Goal: Navigation & Orientation: Find specific page/section

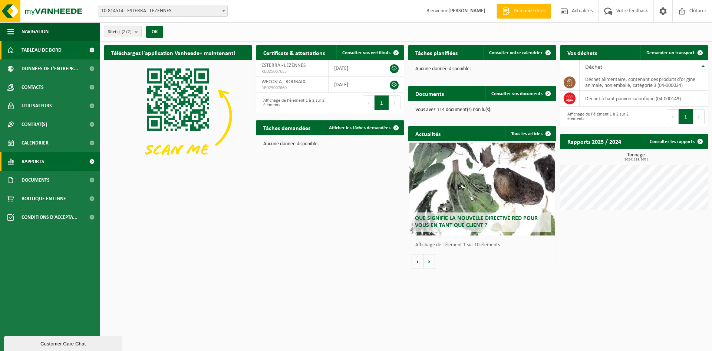
click at [49, 161] on link "Rapports" at bounding box center [50, 161] width 100 height 19
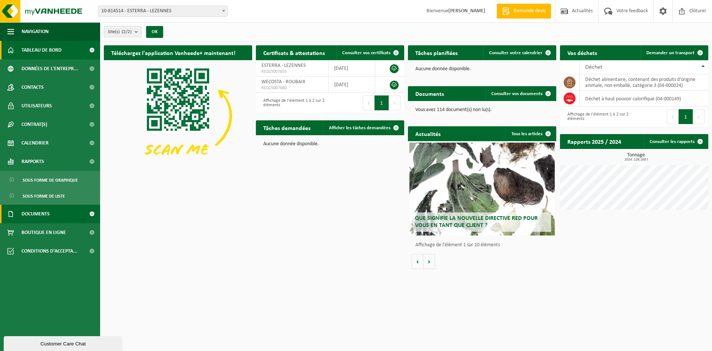
click at [56, 217] on link "Documents" at bounding box center [50, 213] width 100 height 19
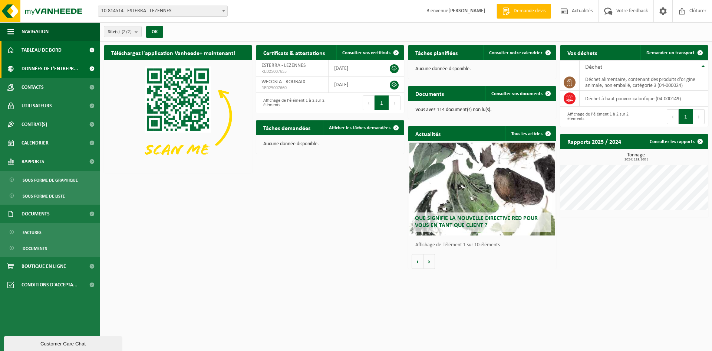
click at [50, 69] on span "Données de l'entrepr..." at bounding box center [50, 68] width 57 height 19
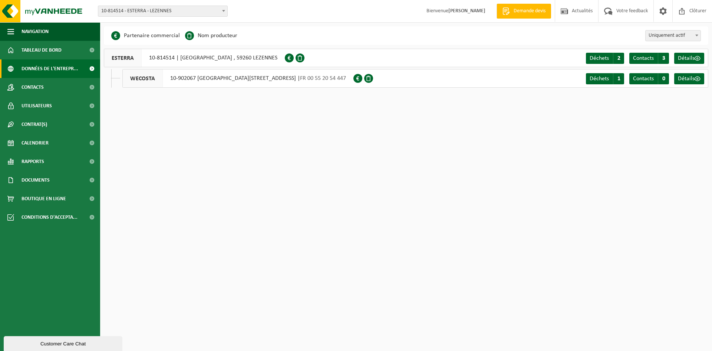
click at [147, 6] on span "10-814514 - ESTERRA - LEZENNES" at bounding box center [162, 11] width 129 height 10
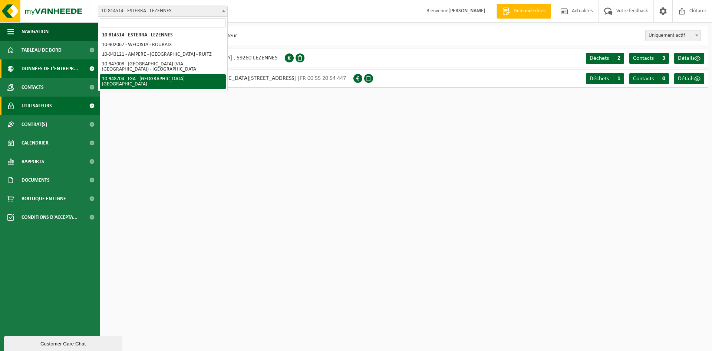
click at [55, 104] on link "Utilisateurs" at bounding box center [50, 105] width 100 height 19
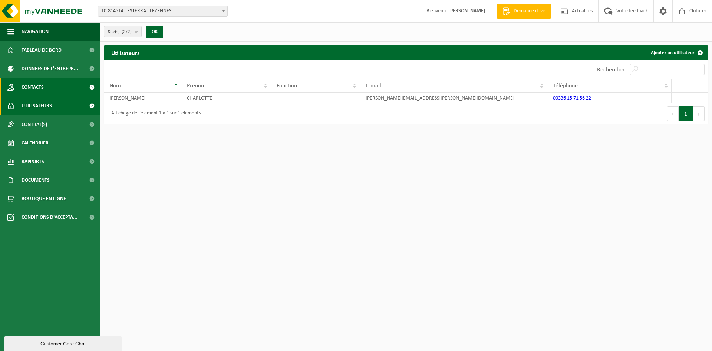
click at [58, 85] on link "Contacts" at bounding box center [50, 87] width 100 height 19
